Goal: Information Seeking & Learning: Understand process/instructions

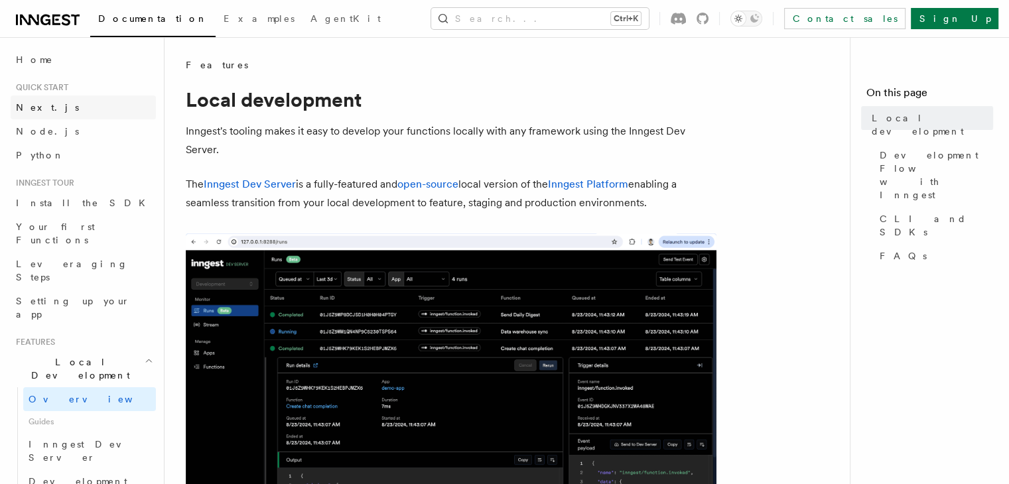
click at [31, 107] on span "Next.js" at bounding box center [47, 107] width 63 height 11
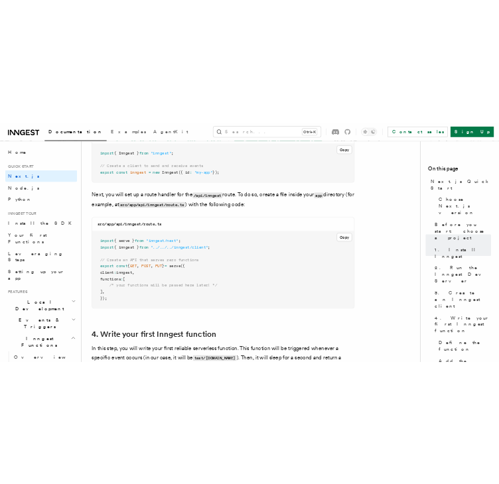
scroll to position [1777, 0]
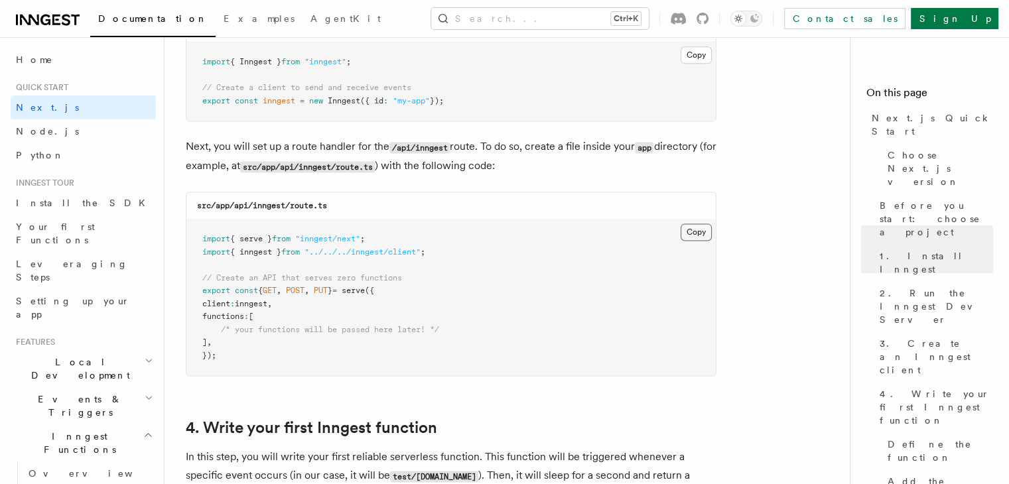
click at [699, 235] on button "Copy Copied" at bounding box center [696, 232] width 31 height 17
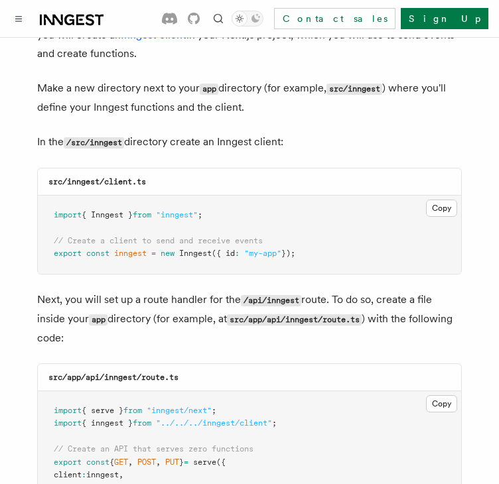
scroll to position [1632, 0]
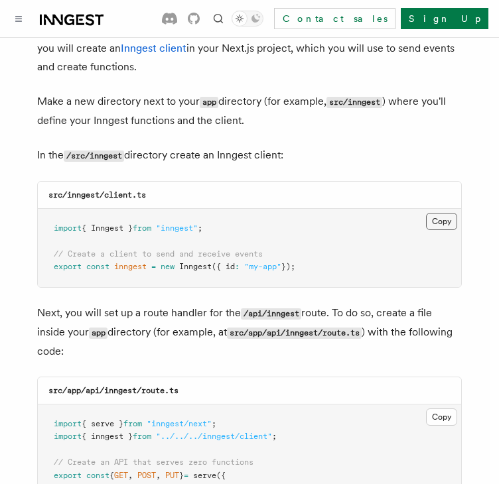
click at [440, 213] on button "Copy Copied" at bounding box center [441, 221] width 31 height 17
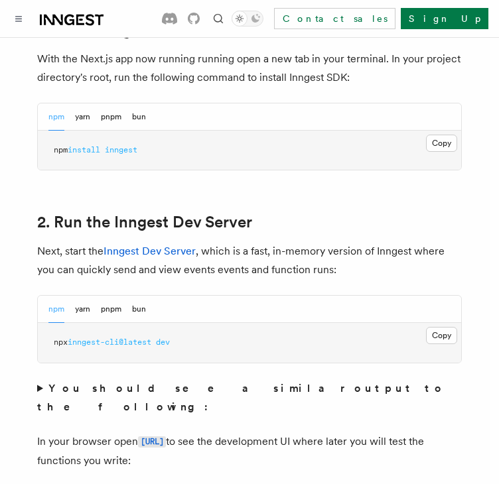
scroll to position [823, 0]
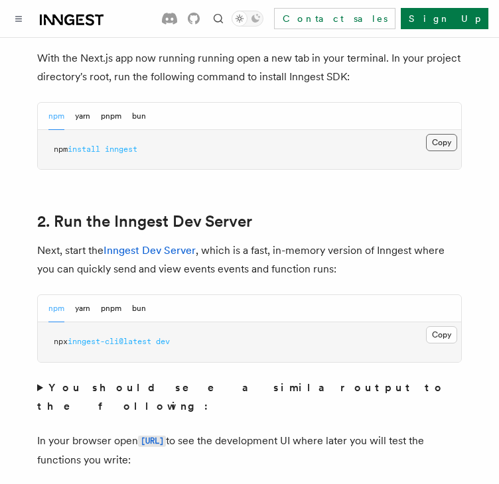
click at [441, 134] on button "Copy Copied" at bounding box center [441, 142] width 31 height 17
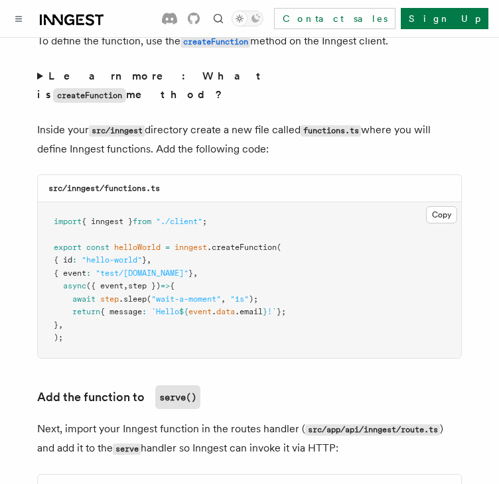
scroll to position [2344, 0]
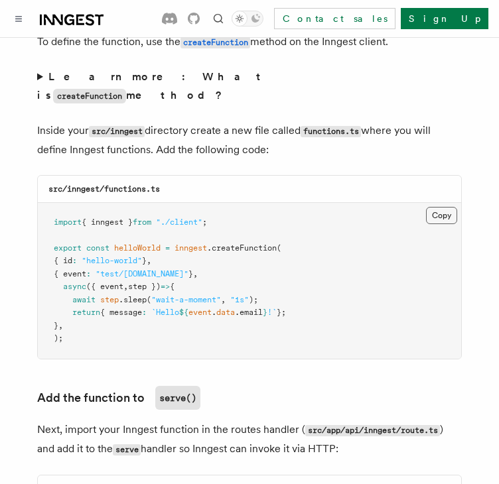
click at [436, 207] on button "Copy Copied" at bounding box center [441, 215] width 31 height 17
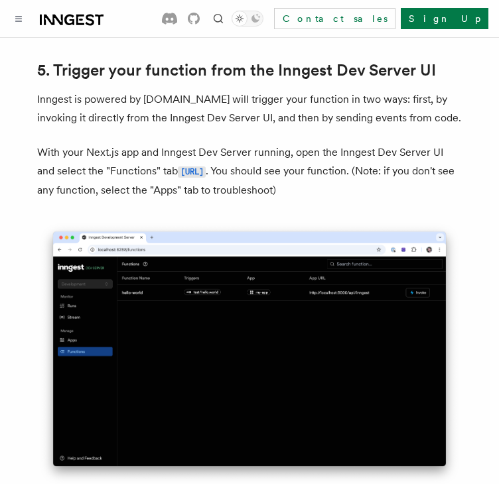
scroll to position [3123, 0]
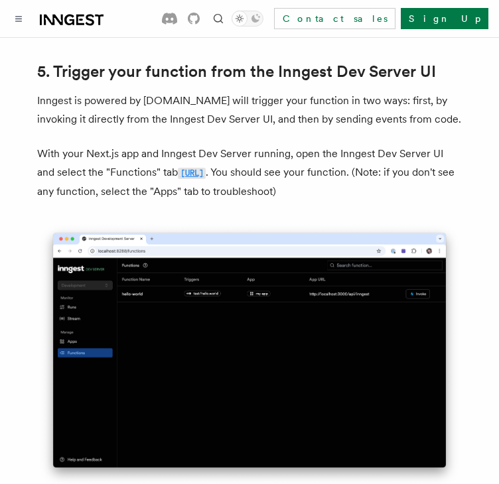
click at [206, 168] on code "[URL]" at bounding box center [192, 173] width 28 height 11
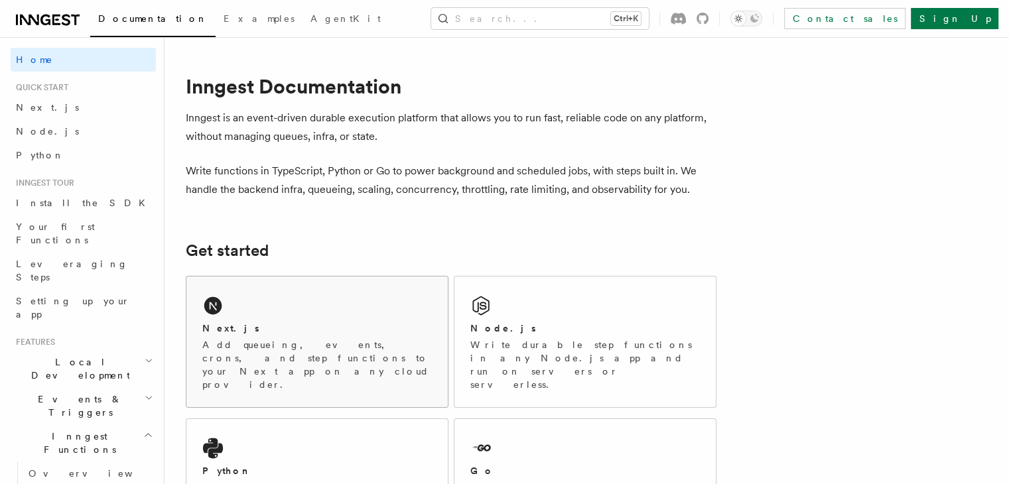
click at [300, 348] on p "Add queueing, events, crons, and step functions to your Next app on any cloud p…" at bounding box center [317, 364] width 230 height 53
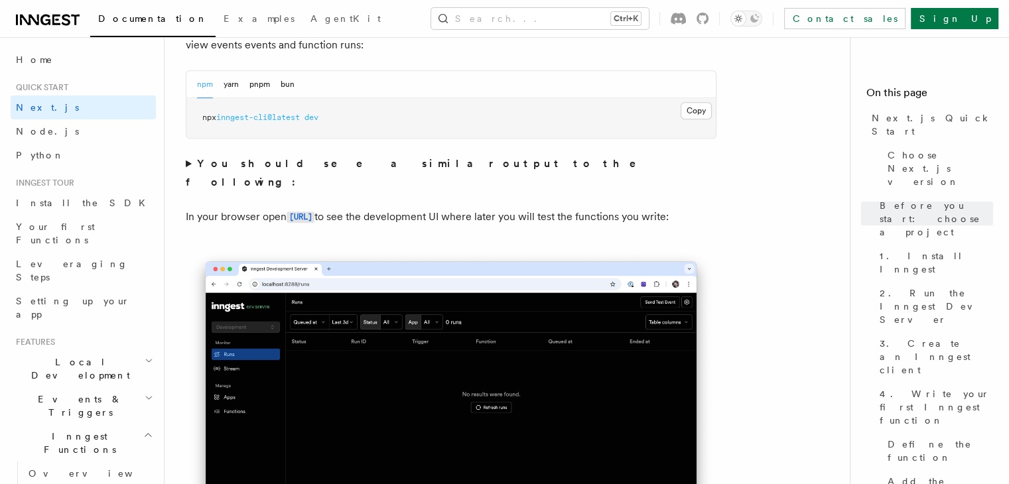
scroll to position [994, 0]
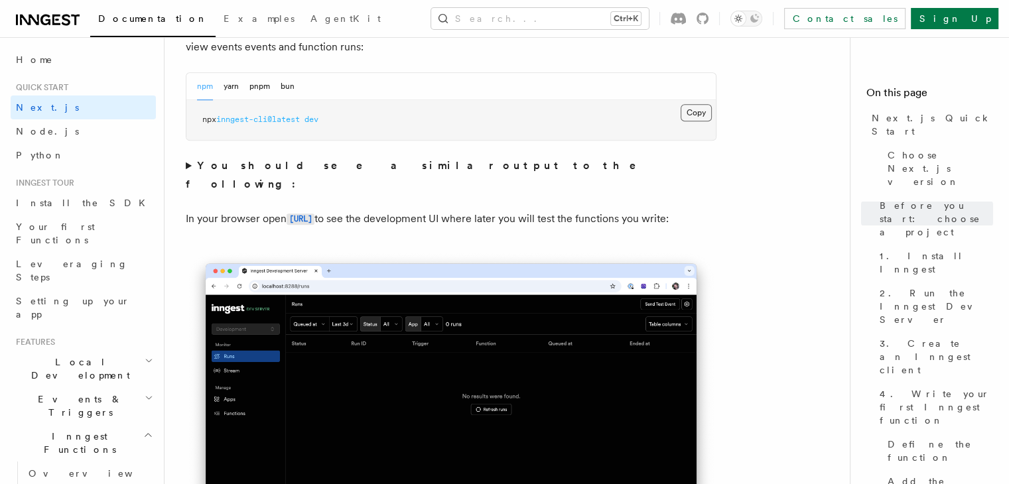
click at [694, 113] on button "Copy Copied" at bounding box center [696, 112] width 31 height 17
